Goal: Task Accomplishment & Management: Manage account settings

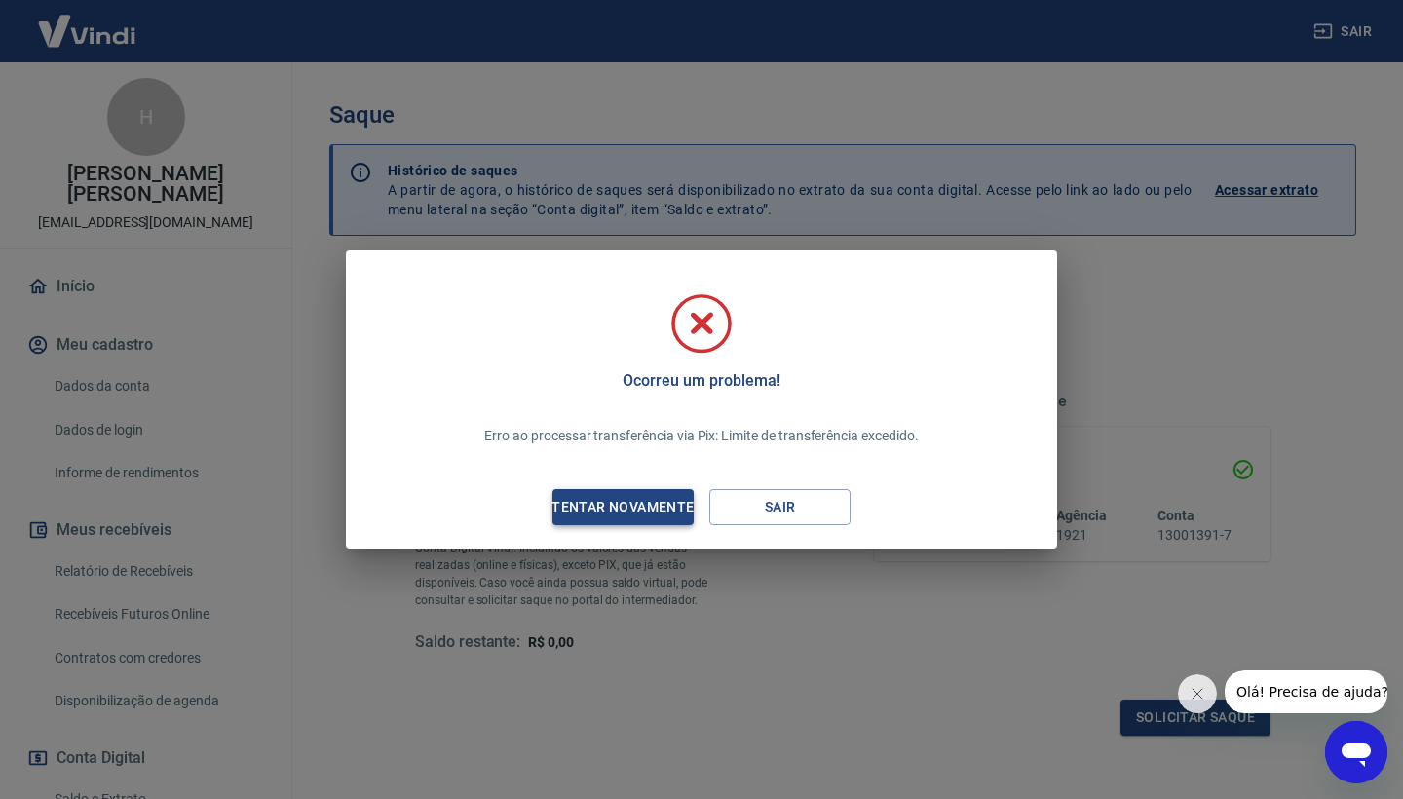
click at [643, 508] on div "Tentar novamente" at bounding box center [622, 507] width 189 height 24
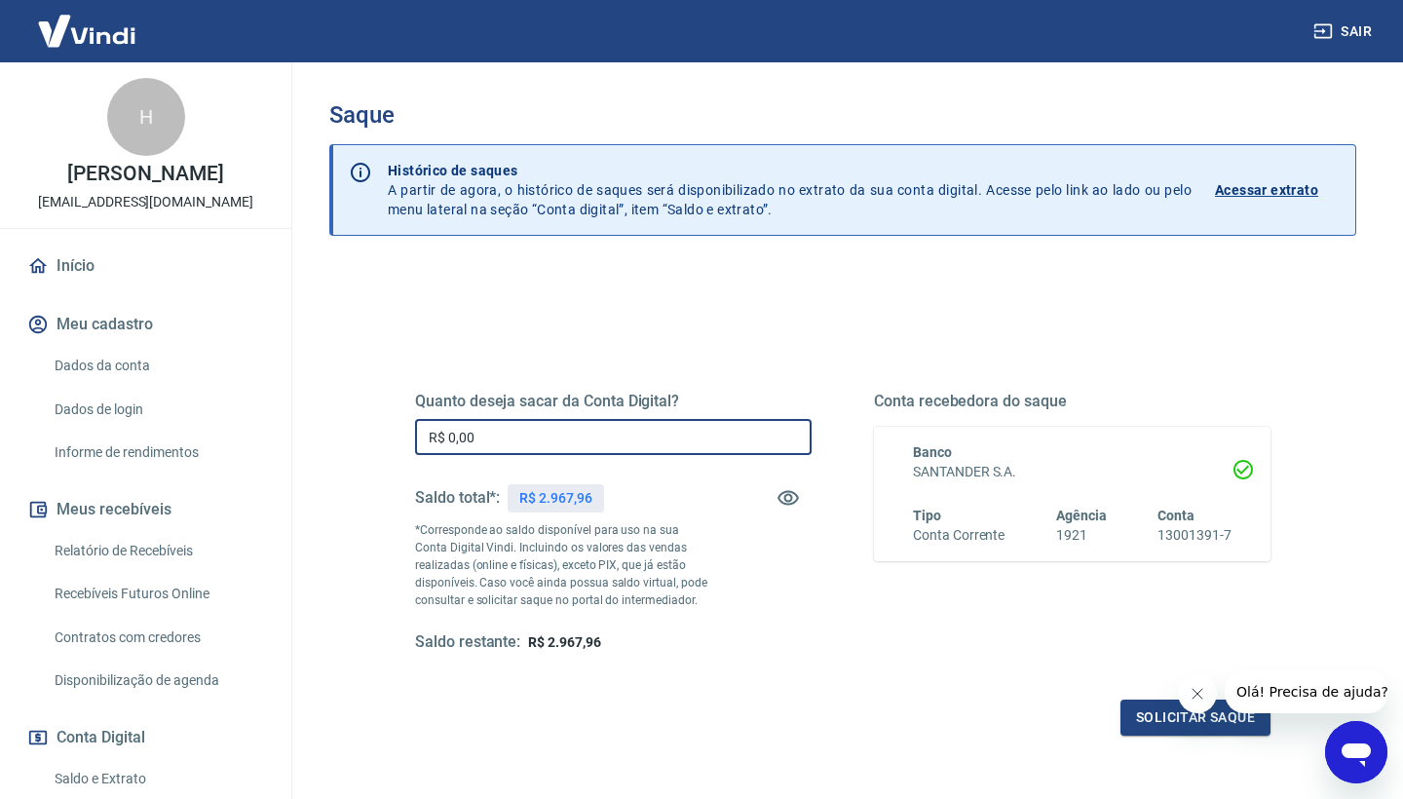
click at [487, 438] on input "R$ 0,00" at bounding box center [613, 437] width 397 height 36
type input "R$ 2.967,96"
click at [1120, 724] on button "Solicitar saque" at bounding box center [1195, 718] width 150 height 36
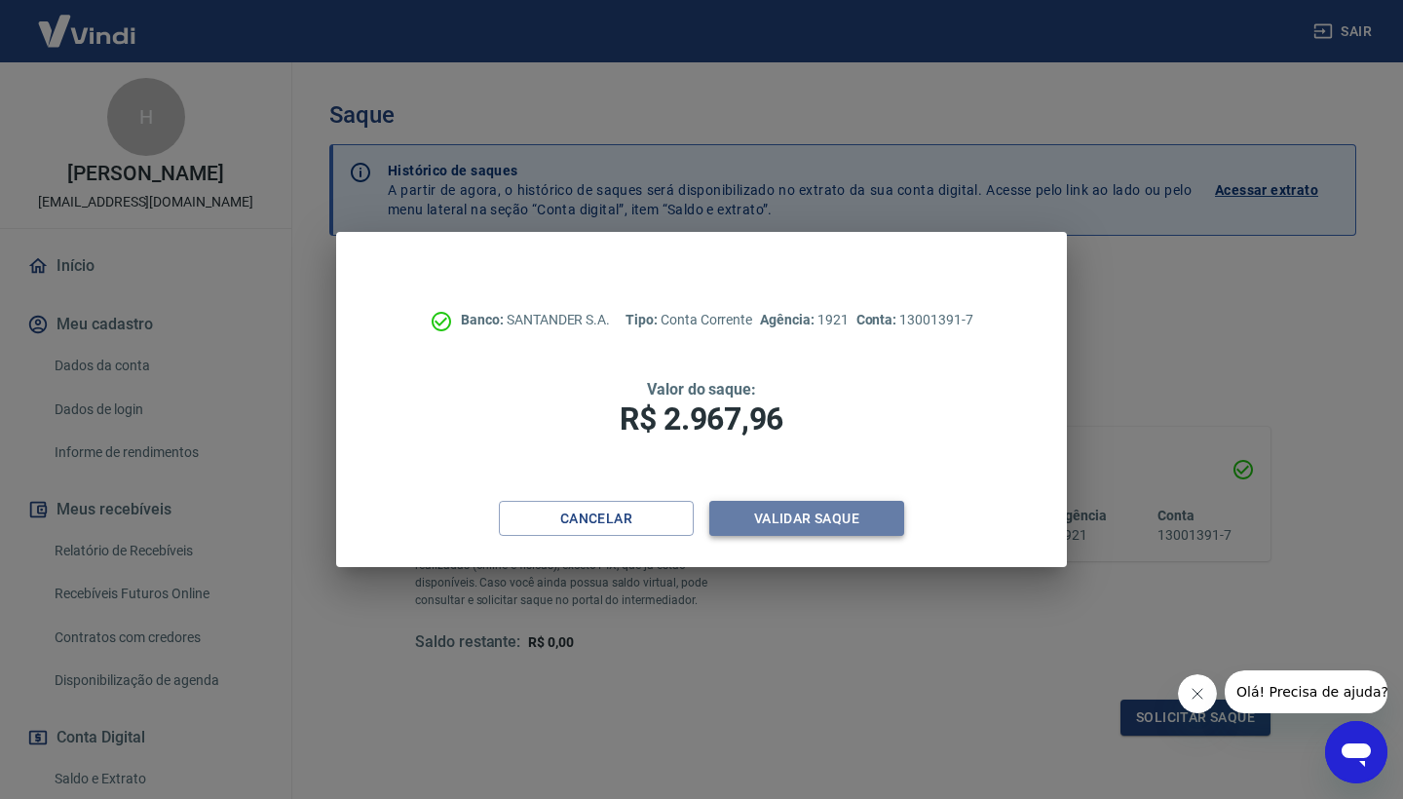
click at [800, 510] on button "Validar saque" at bounding box center [806, 519] width 195 height 36
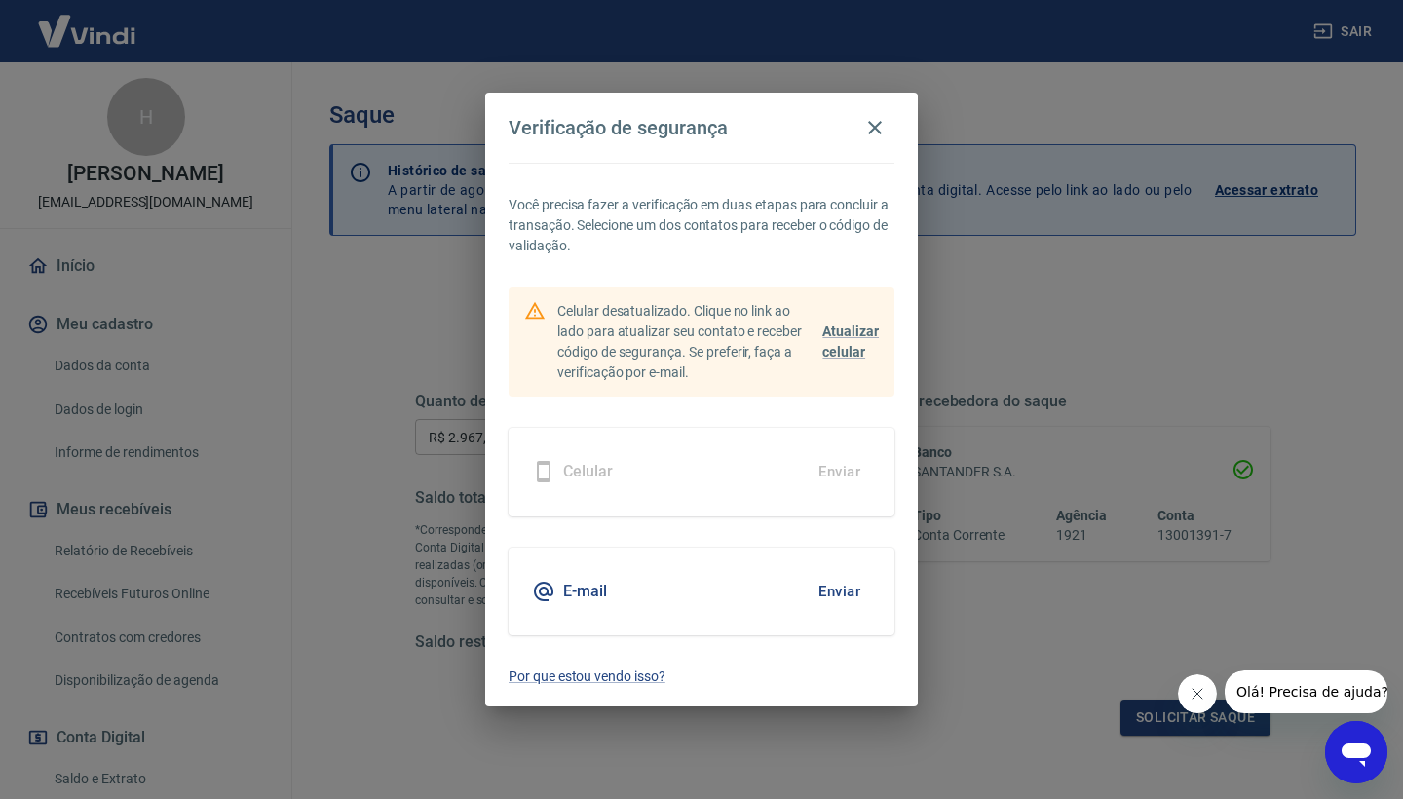
click at [829, 590] on button "Enviar" at bounding box center [839, 591] width 63 height 41
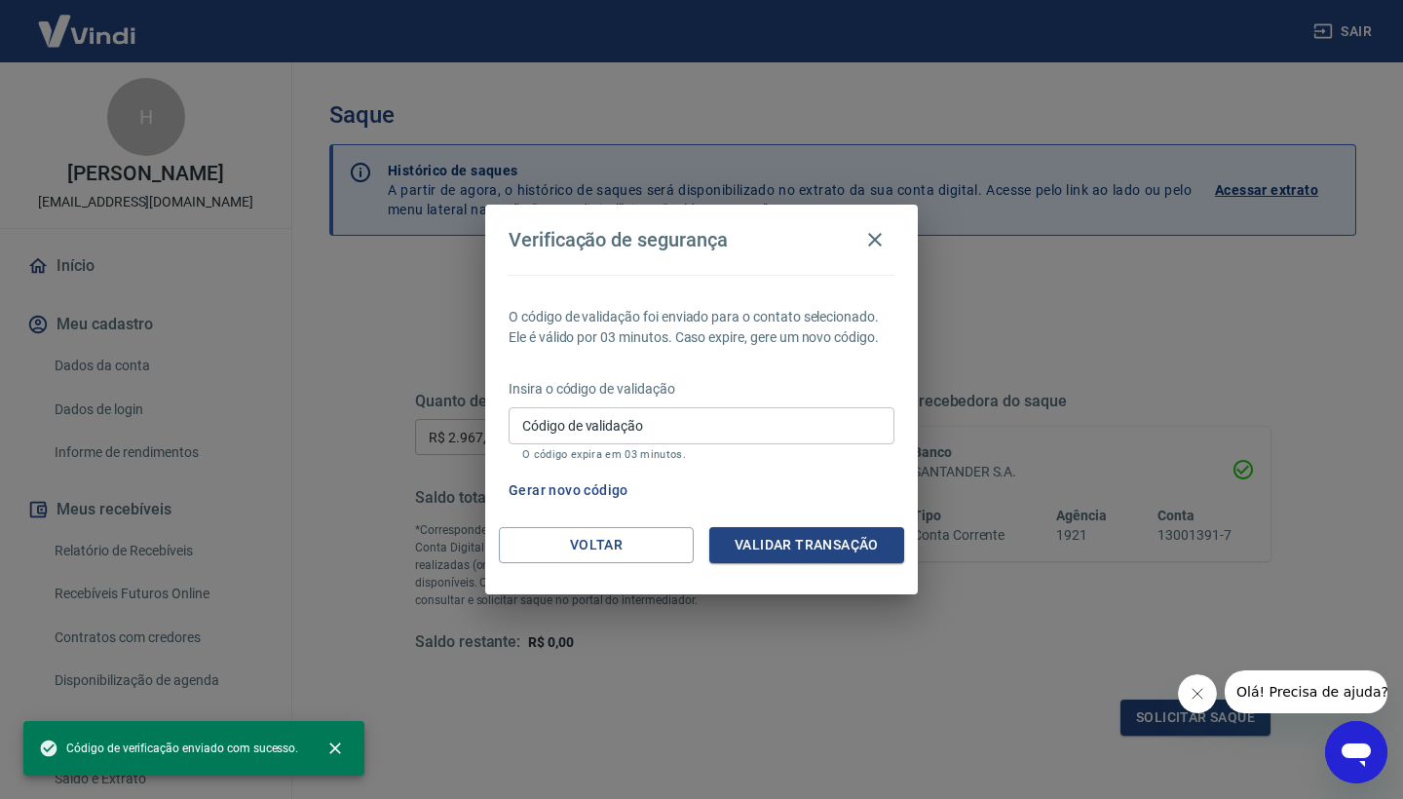
click at [630, 431] on input "Código de validação" at bounding box center [702, 425] width 386 height 36
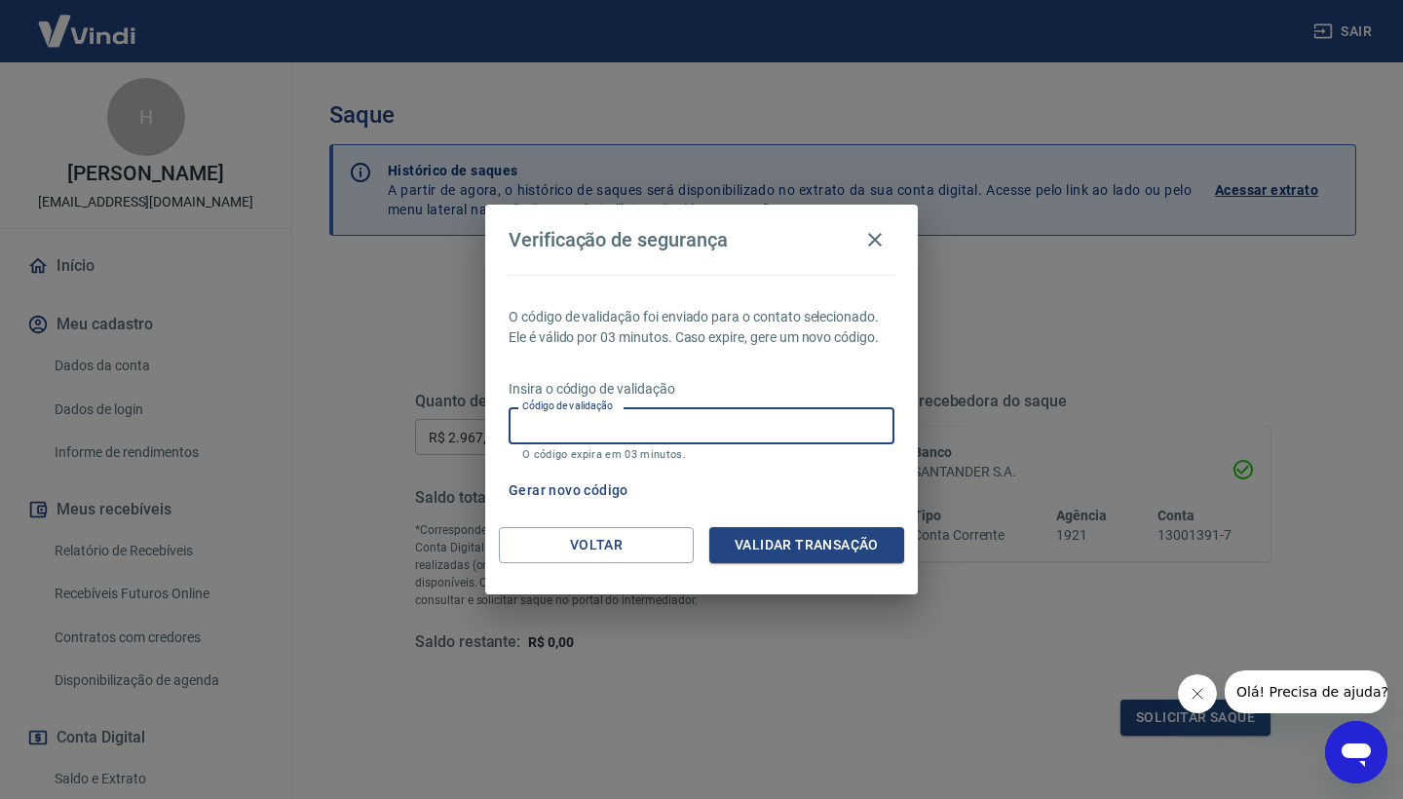
paste input "485388"
type input "485388"
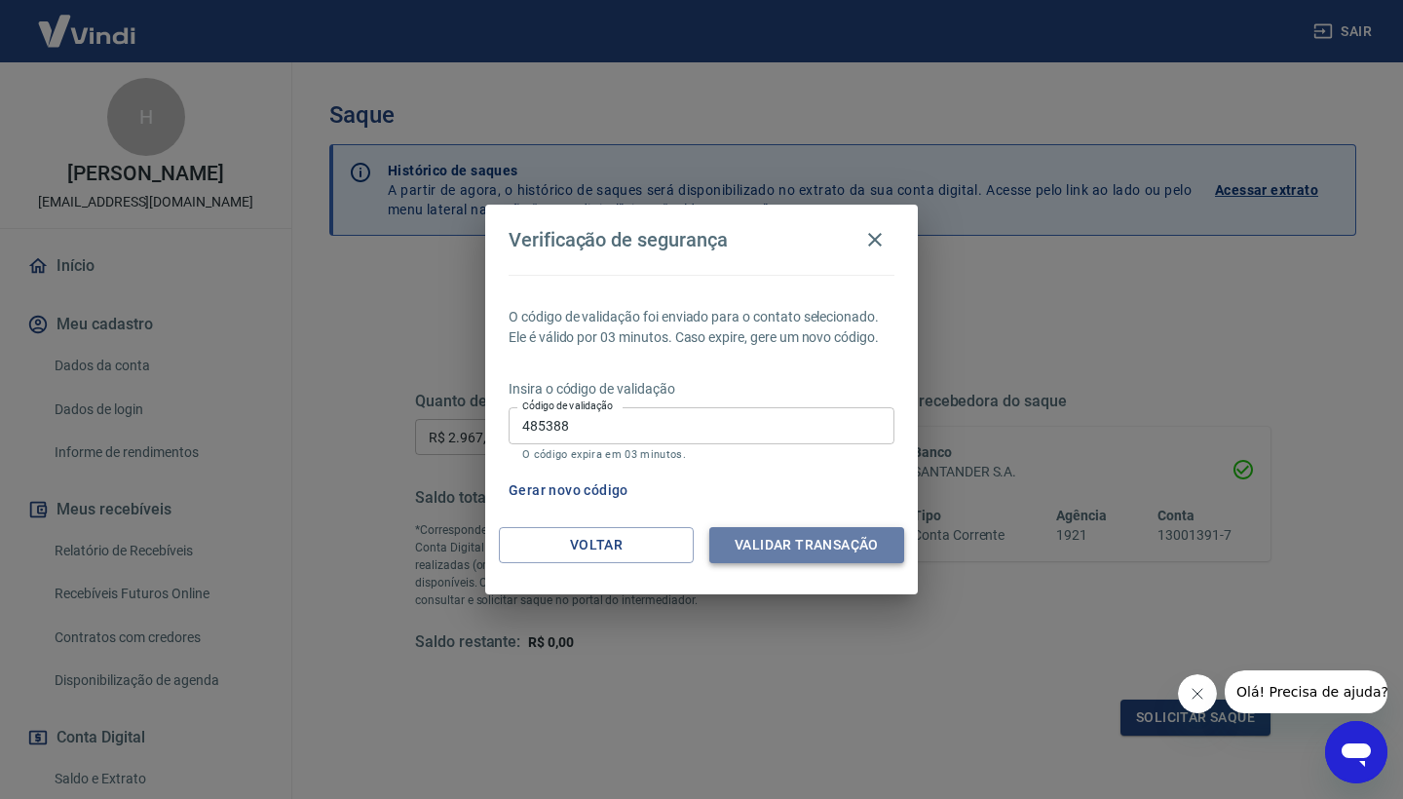
click at [801, 550] on button "Validar transação" at bounding box center [806, 545] width 195 height 36
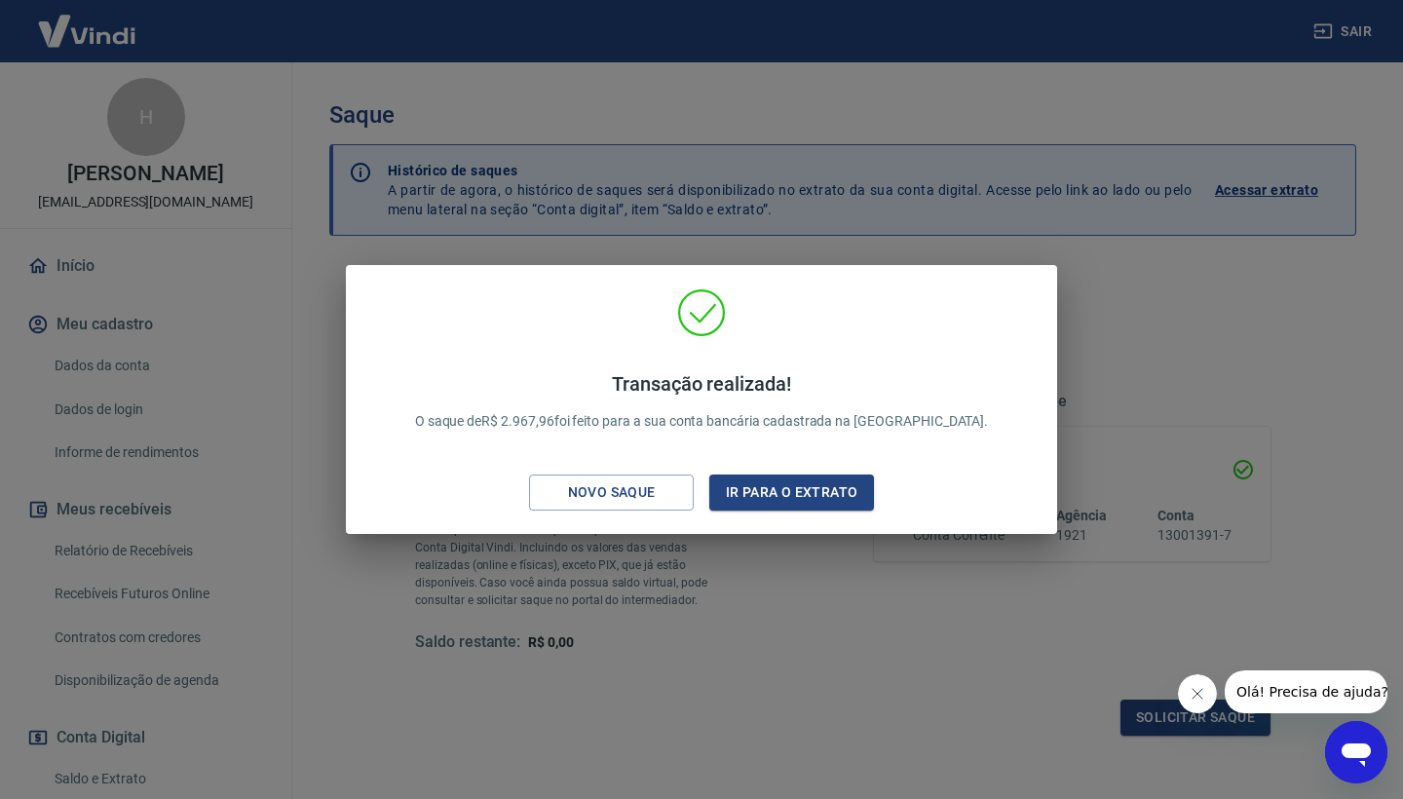
click at [1130, 343] on div "Transação realizada! O saque de R$ 2.967,96 foi feito para a sua conta bancária…" at bounding box center [701, 399] width 1403 height 799
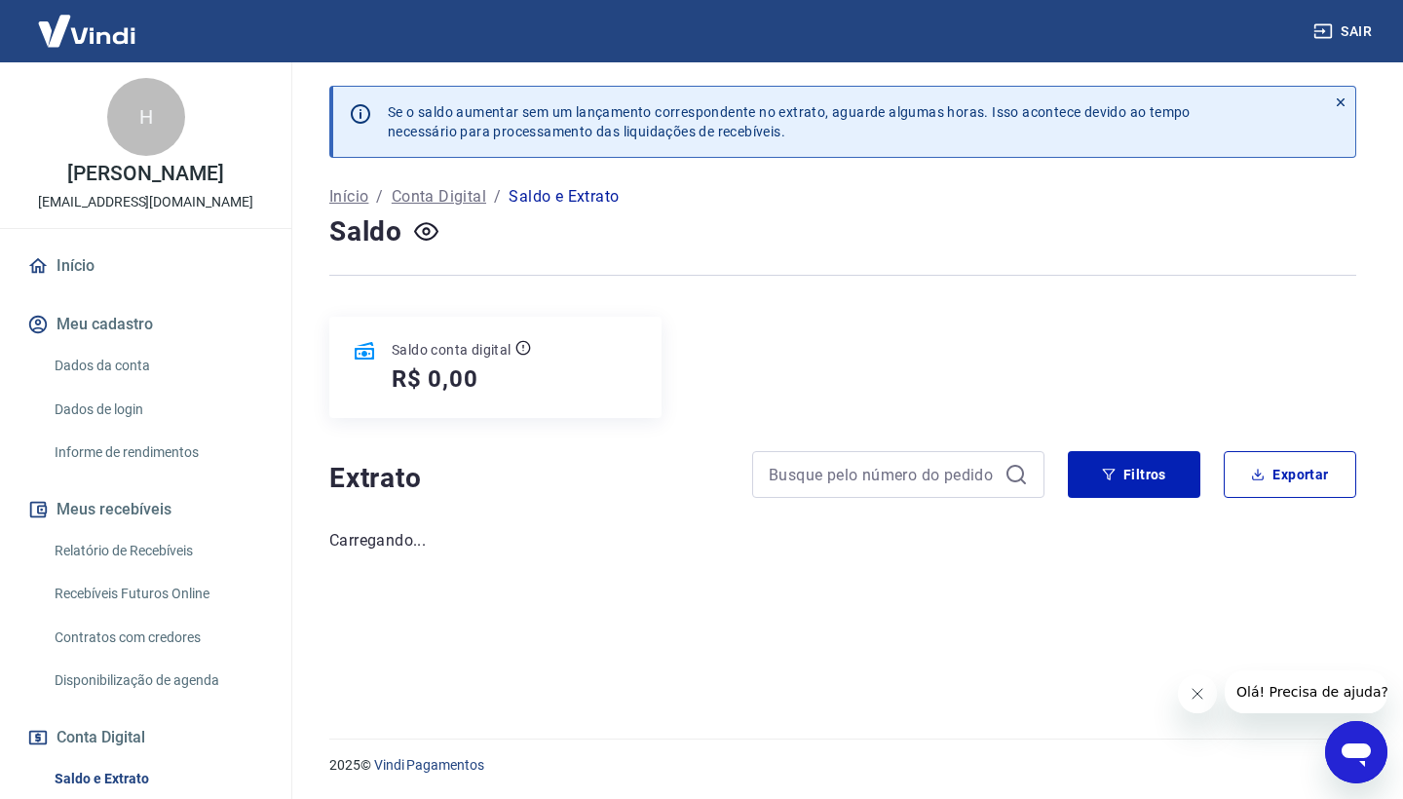
click at [93, 287] on link "Início" at bounding box center [145, 266] width 245 height 43
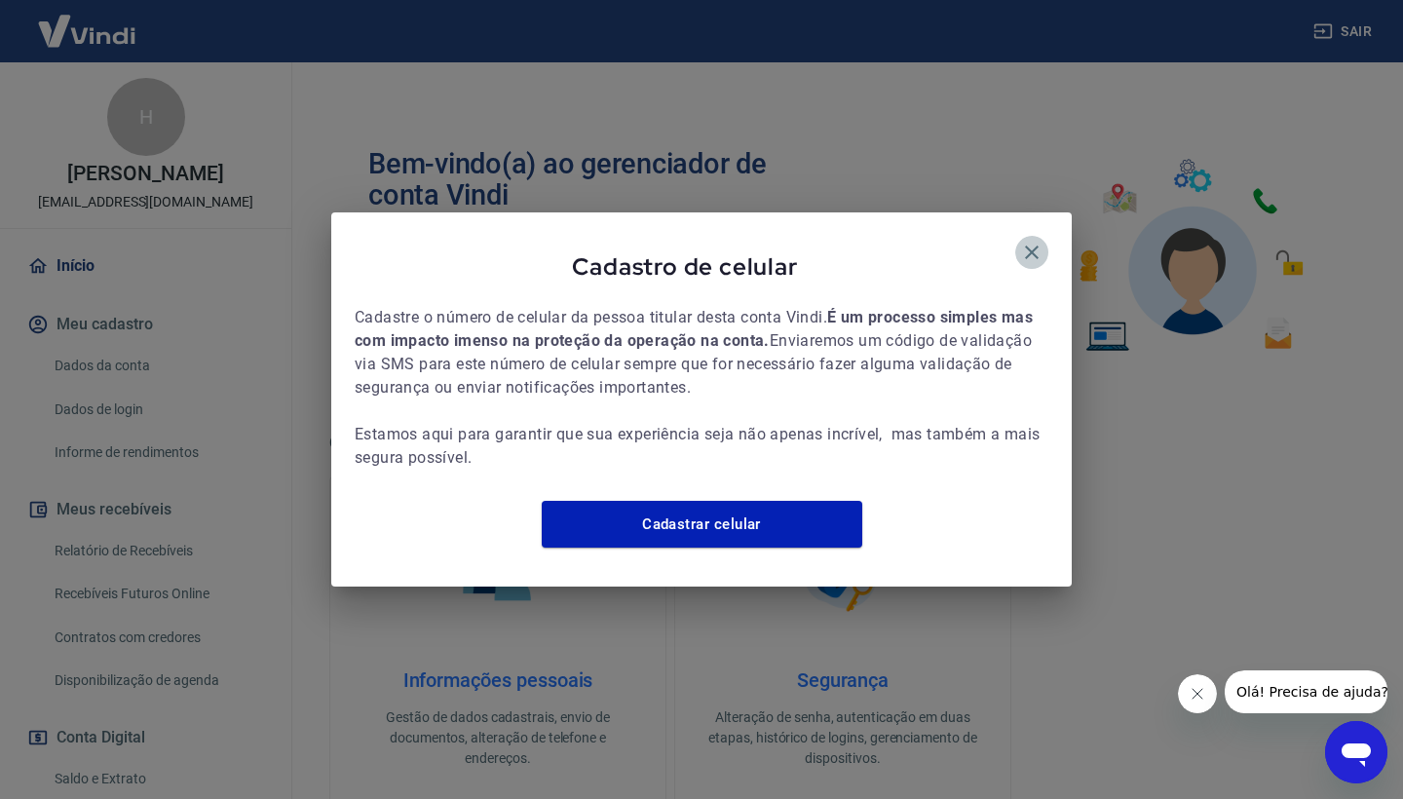
click at [1033, 246] on icon "button" at bounding box center [1032, 253] width 14 height 14
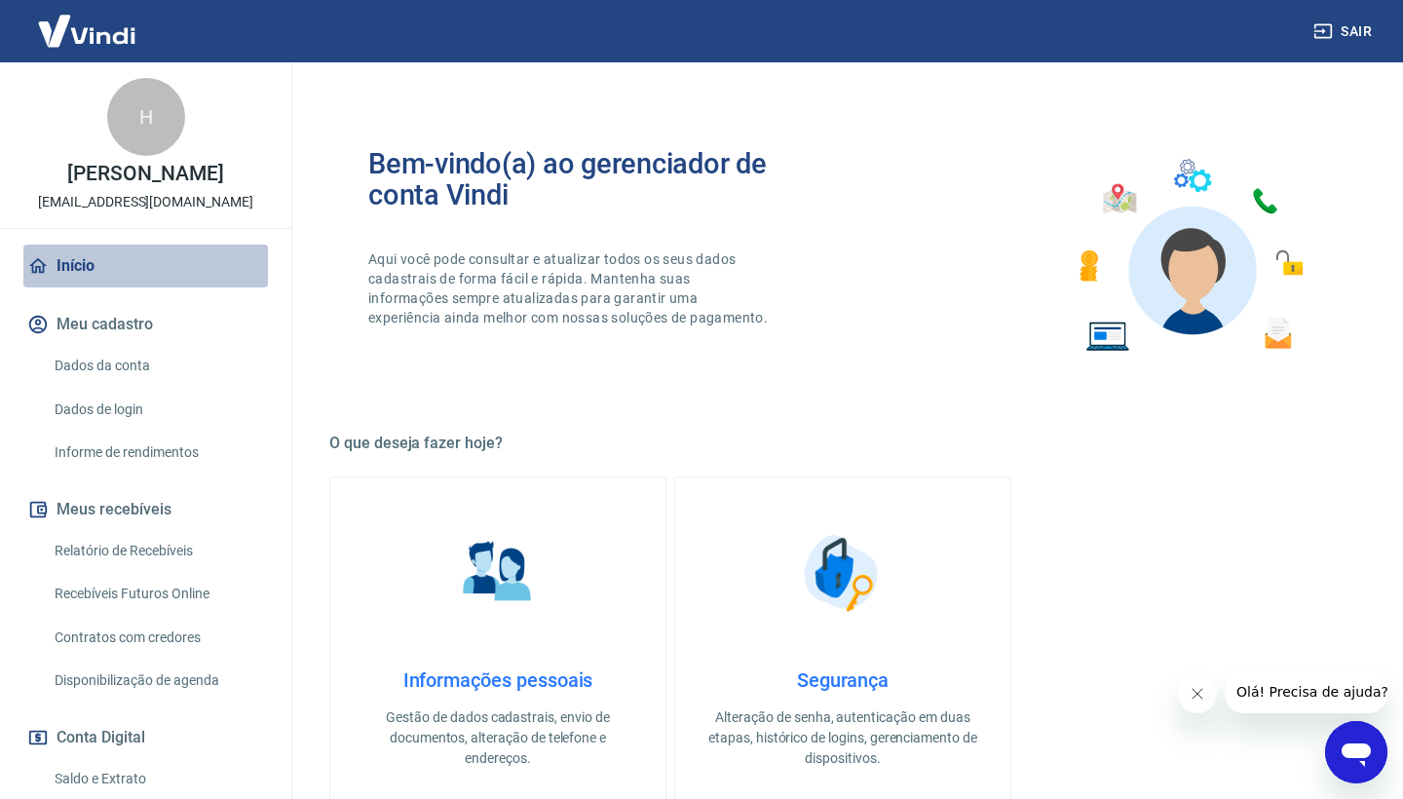
click at [86, 287] on link "Início" at bounding box center [145, 266] width 245 height 43
